Goal: Transaction & Acquisition: Obtain resource

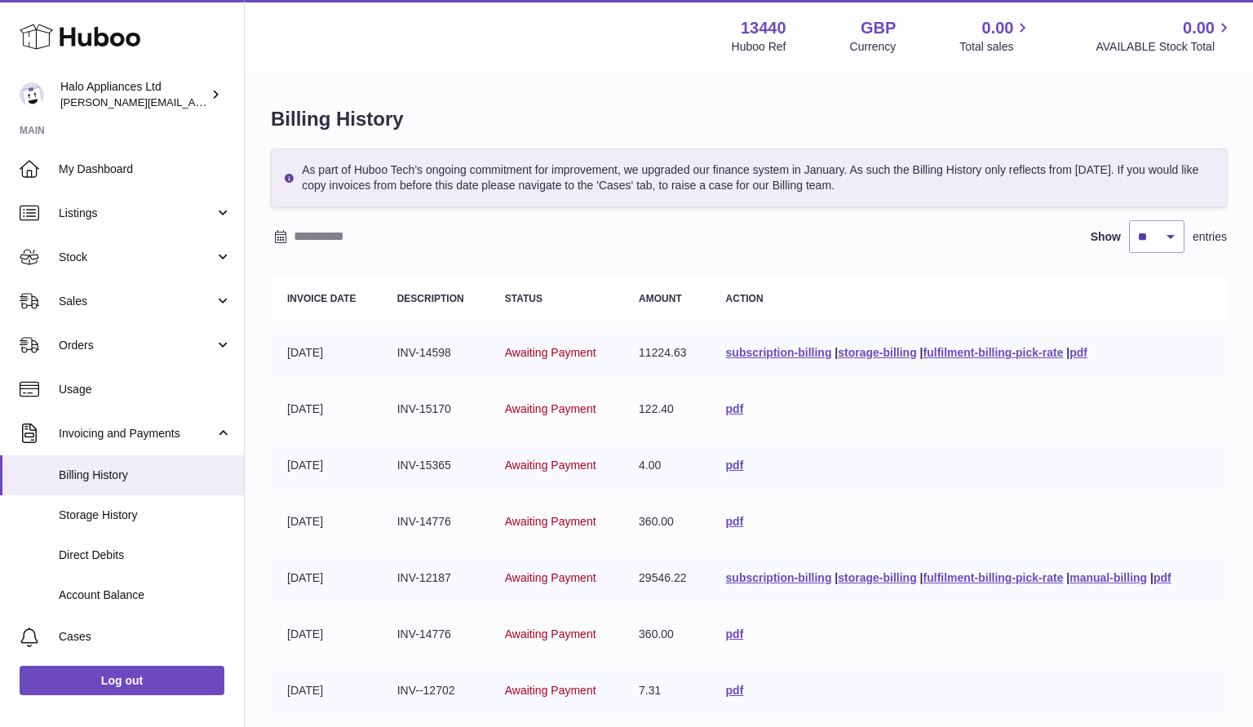
click at [96, 167] on span "My Dashboard" at bounding box center [145, 168] width 173 height 15
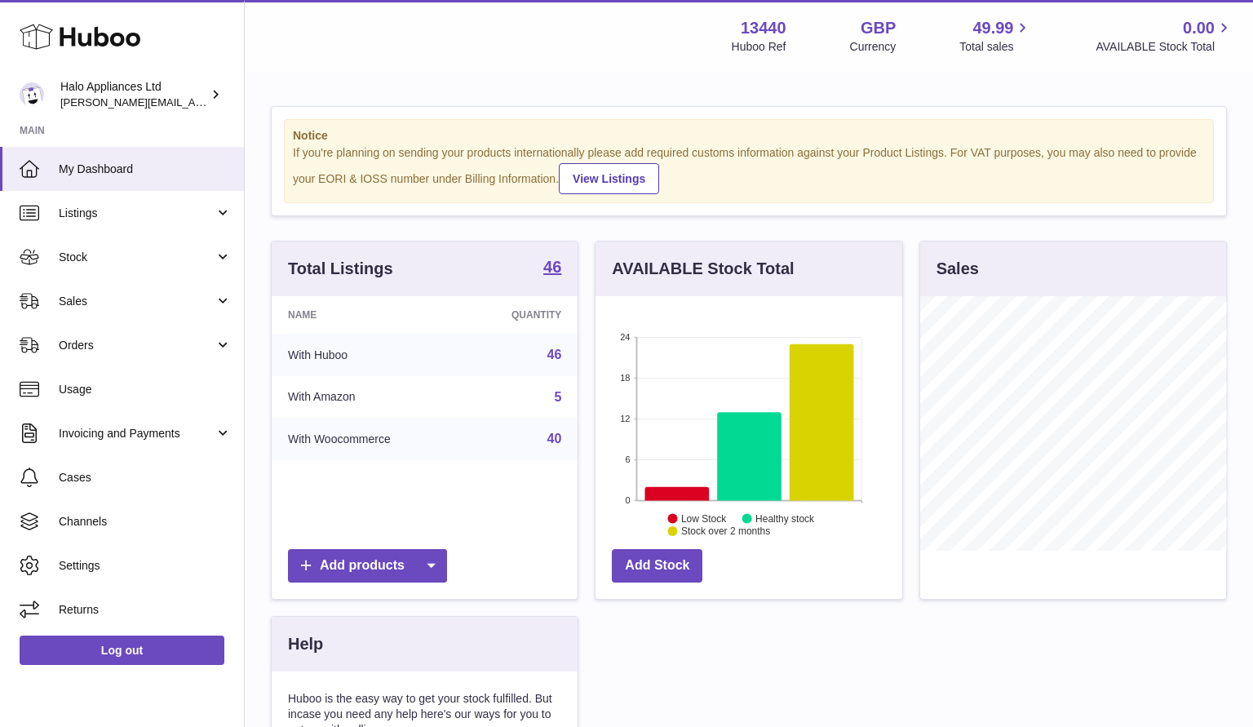
scroll to position [254, 307]
click at [74, 255] on span "Stock" at bounding box center [137, 257] width 156 height 15
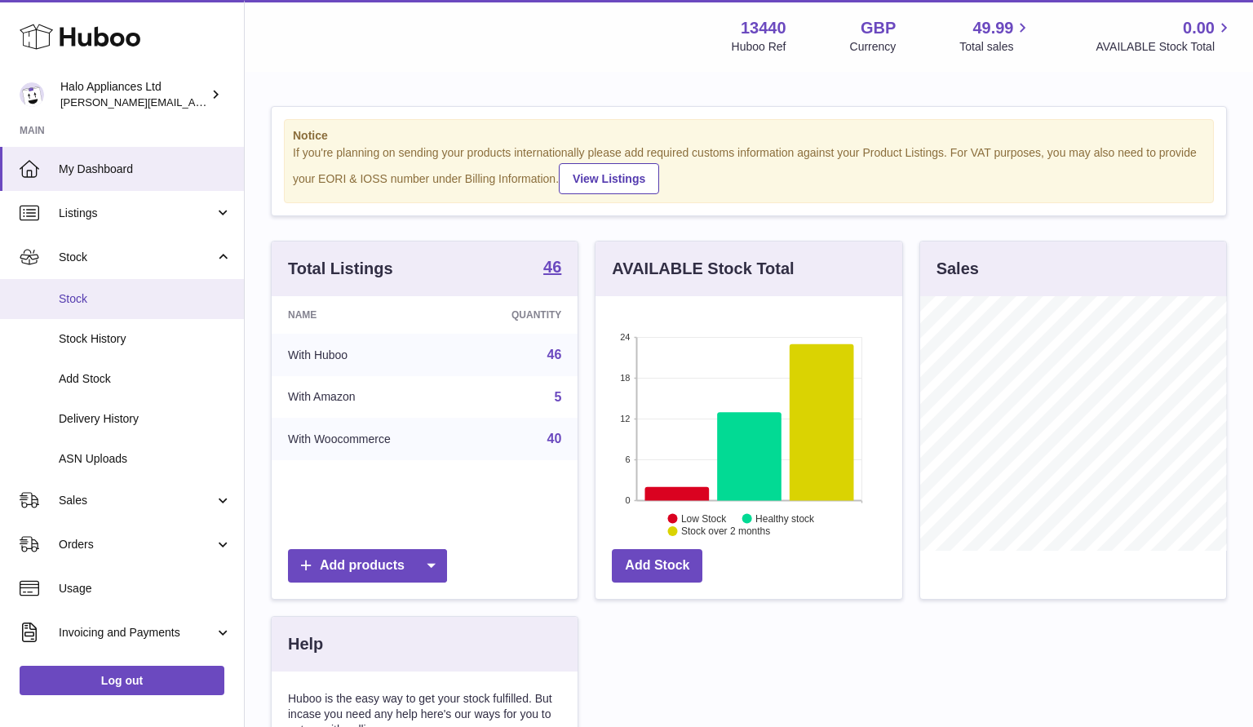
click at [74, 303] on span "Stock" at bounding box center [145, 298] width 173 height 15
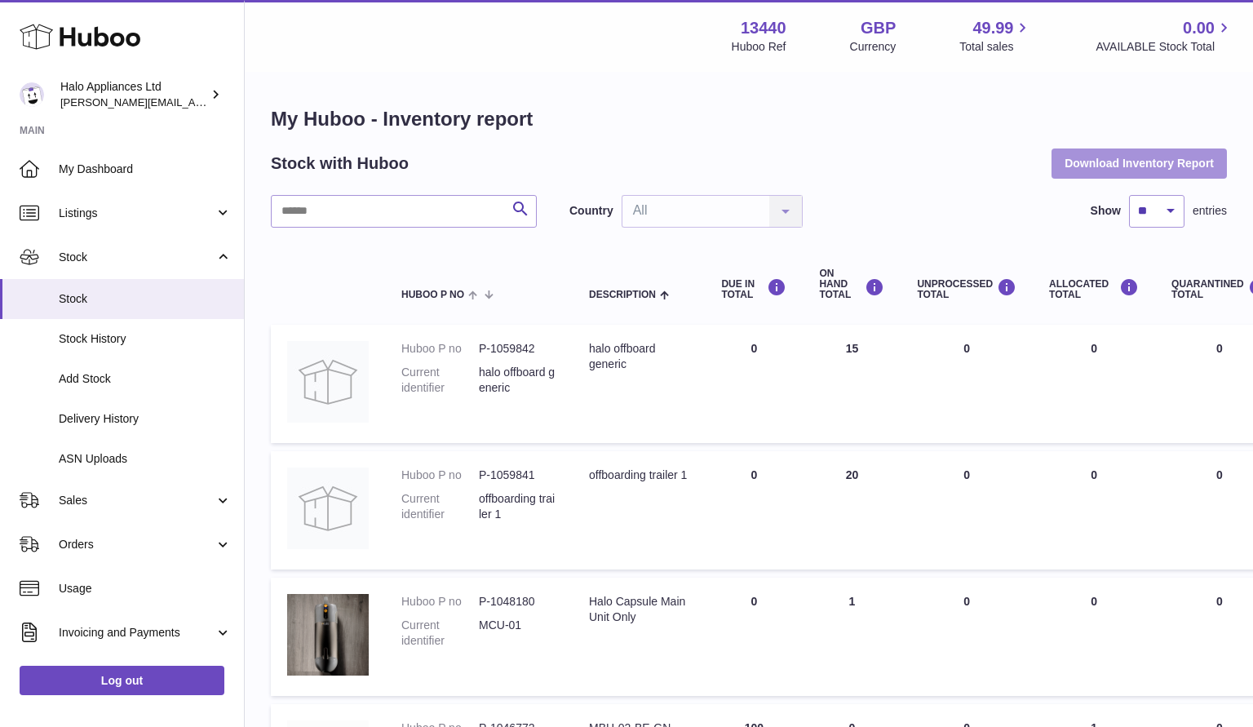
click at [1110, 157] on button "Download Inventory Report" at bounding box center [1138, 162] width 175 height 29
drag, startPoint x: 569, startPoint y: 86, endPoint x: 577, endPoint y: 80, distance: 10.0
